Goal: Find specific page/section: Find specific page/section

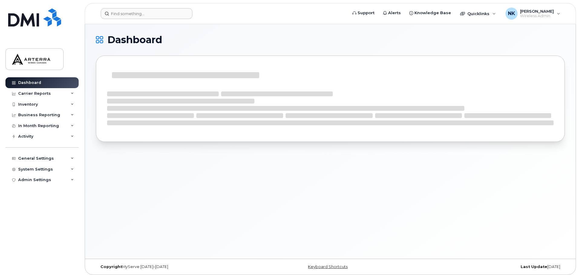
drag, startPoint x: 129, startPoint y: 20, endPoint x: 130, endPoint y: 15, distance: 5.2
click at [129, 18] on header "Support Alerts Knowledge Base Quicklinks Suspend / Cancel Device Change SIM Car…" at bounding box center [330, 13] width 491 height 21
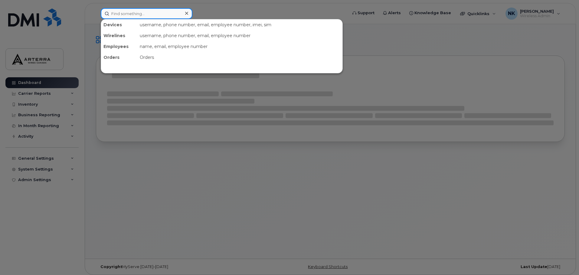
click at [130, 15] on input at bounding box center [147, 13] width 92 height 11
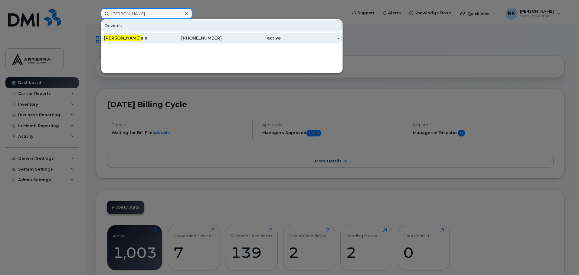
type input "[PERSON_NAME]"
click at [142, 37] on div "[PERSON_NAME] ale" at bounding box center [133, 38] width 59 height 6
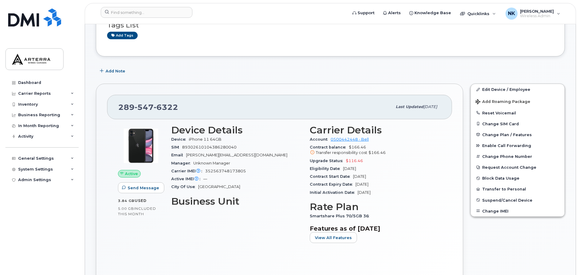
scroll to position [60, 0]
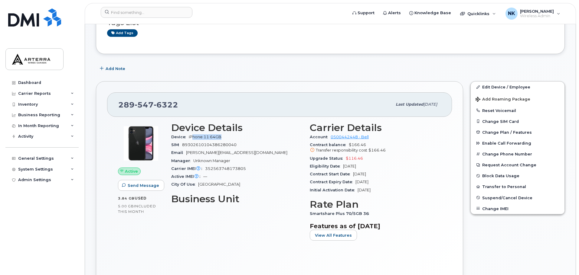
drag, startPoint x: 220, startPoint y: 135, endPoint x: 192, endPoint y: 138, distance: 28.6
click at [192, 138] on div "Device iPhone 11 64GB" at bounding box center [236, 137] width 131 height 8
click at [279, 188] on div "City Of Use Niagara Falls" at bounding box center [236, 185] width 131 height 8
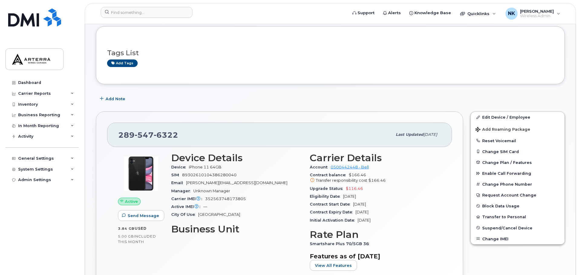
scroll to position [0, 0]
